Goal: Information Seeking & Learning: Learn about a topic

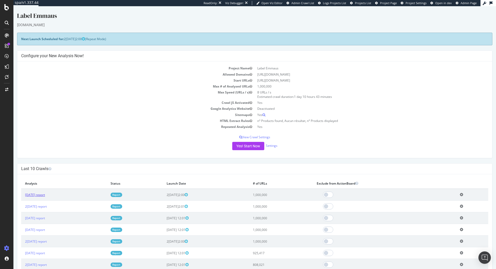
click at [45, 195] on link "[DATE] report" at bounding box center [35, 194] width 20 height 4
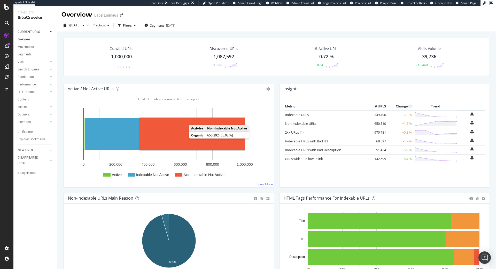
click at [175, 138] on rect "A chart." at bounding box center [192, 134] width 105 height 32
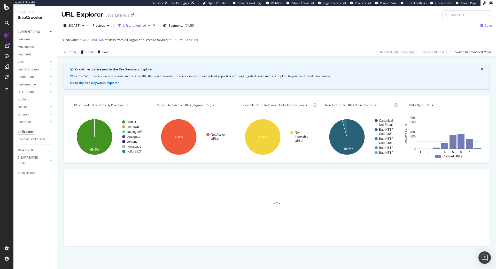
click at [183, 105] on span "Active / Not Active URLs (organic - all)" at bounding box center [184, 105] width 55 height 4
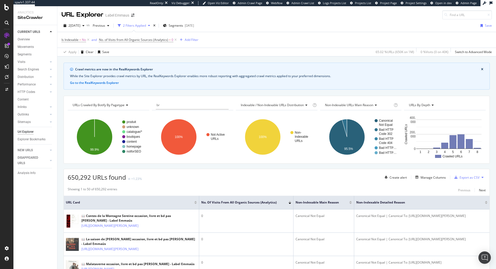
type input "b"
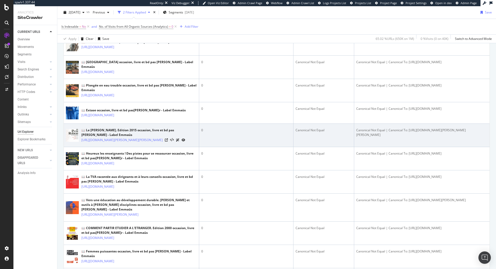
scroll to position [211, 0]
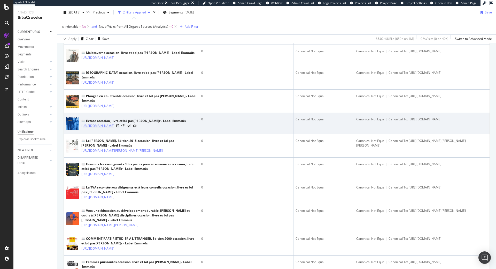
click at [114, 128] on link "[URL][DOMAIN_NAME]" at bounding box center [97, 125] width 33 height 5
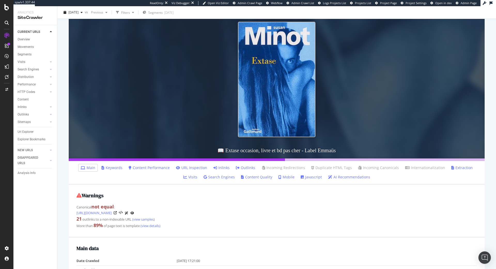
scroll to position [79, 0]
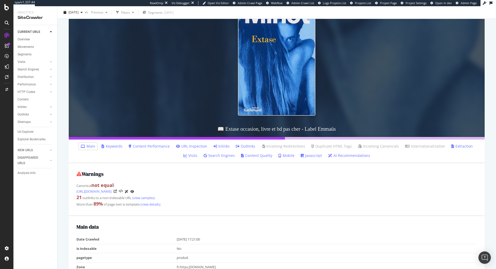
click at [214, 145] on link "Inlinks" at bounding box center [222, 145] width 16 height 5
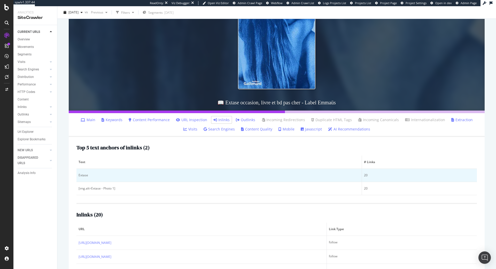
scroll to position [132, 0]
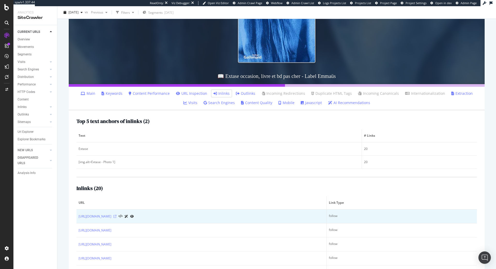
click at [117, 217] on icon at bounding box center [115, 216] width 3 height 3
